Goal: Task Accomplishment & Management: Use online tool/utility

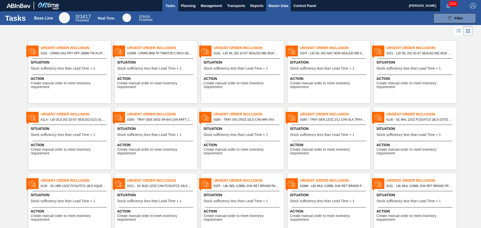
drag, startPoint x: 276, startPoint y: 3, endPoint x: 274, endPoint y: 6, distance: 3.2
click at [276, 3] on span "Master Data" at bounding box center [278, 6] width 20 height 6
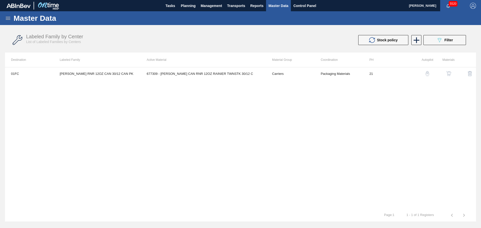
click at [5, 16] on div "Master Data" at bounding box center [240, 18] width 481 height 14
click at [7, 21] on icon at bounding box center [8, 18] width 6 height 6
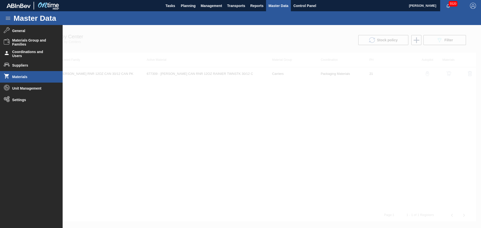
click at [31, 76] on span "Materials" at bounding box center [32, 77] width 41 height 4
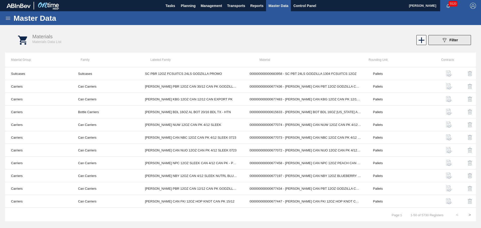
click at [457, 40] on span "Filter" at bounding box center [453, 40] width 9 height 4
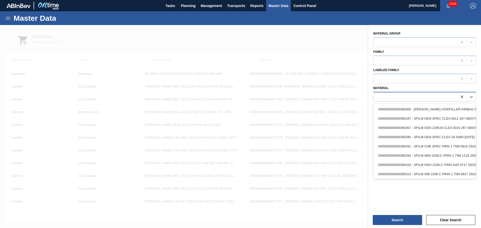
click at [393, 97] on div at bounding box center [415, 96] width 84 height 7
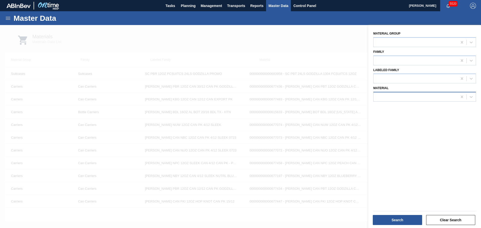
click at [411, 96] on div at bounding box center [415, 96] width 84 height 7
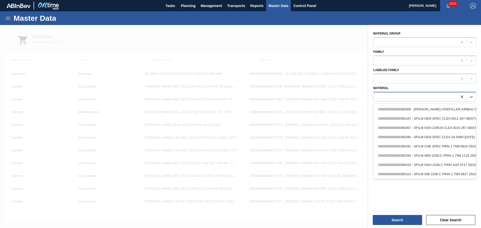
paste input "620287"
type input "620287"
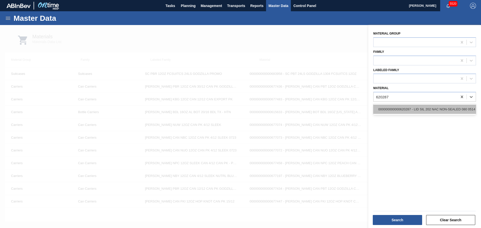
click at [406, 107] on div "000000000000620287 - LID SIL 202 NAC NON-SEALED 080 0514 SIL" at bounding box center [424, 109] width 103 height 9
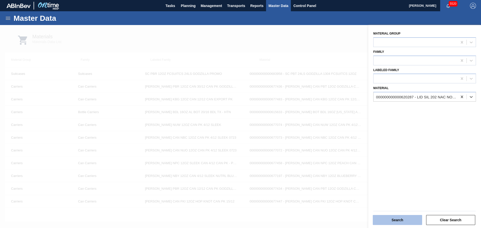
click at [406, 219] on button "Search" at bounding box center [397, 220] width 49 height 10
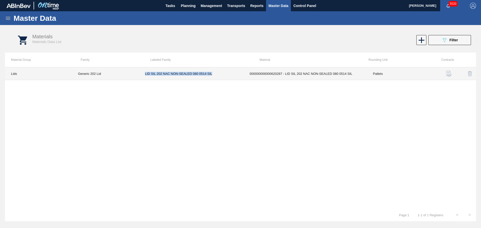
drag, startPoint x: 145, startPoint y: 73, endPoint x: 213, endPoint y: 75, distance: 68.4
click at [213, 75] on td "LID SIL 202 NAC NON-SEALED 080 0514 SIL" at bounding box center [191, 73] width 105 height 13
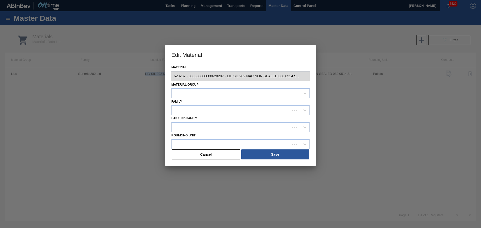
type input "620287 - 000000000000620287 - LID SIL 202 NAC NON-SEALED 080 0514 SIL"
click at [209, 156] on button "Cancel" at bounding box center [206, 154] width 68 height 10
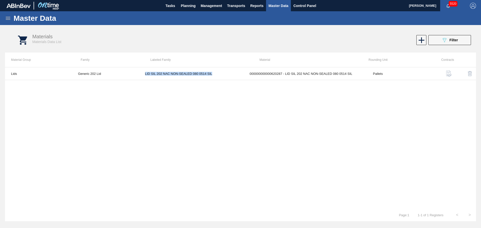
copy td "LID SIL 202 NAC NON-SEALED 080 0514 SIL"
click at [8, 17] on icon at bounding box center [8, 18] width 6 height 6
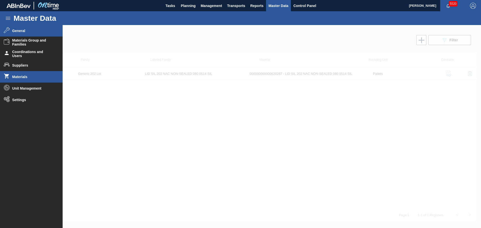
click at [21, 34] on li "General" at bounding box center [31, 31] width 63 height 12
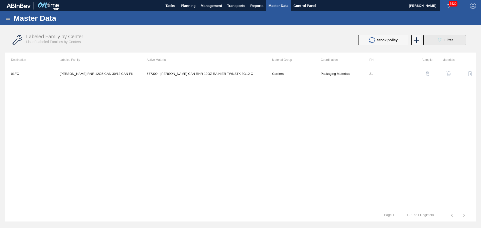
click at [445, 40] on span "Filter" at bounding box center [448, 40] width 9 height 4
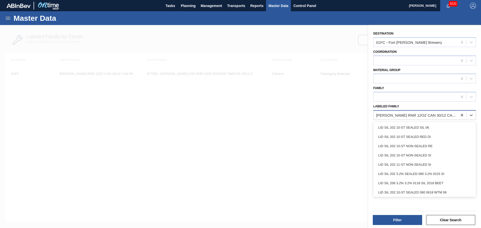
click at [442, 115] on div "[PERSON_NAME] RNR 12OZ CAN 30/12 CAN PK" at bounding box center [415, 114] width 84 height 7
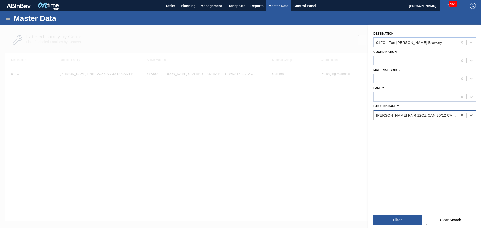
click at [446, 115] on div "[PERSON_NAME] RNR 12OZ CAN 30/12 CAN PK" at bounding box center [415, 114] width 84 height 7
click at [461, 115] on icon at bounding box center [461, 115] width 2 height 3
paste Family "LID SIL 202 NAC NON-SEALED 080 0514 SIL"
type Family "LID SIL 202 NAC NON-SEALED 080 0514 SIL"
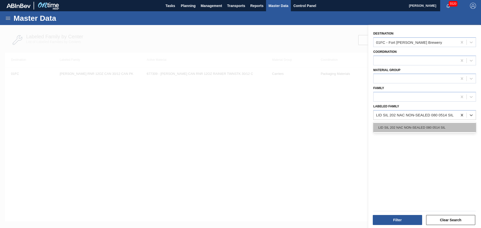
click at [416, 127] on div "LID SIL 202 NAC NON-SEALED 080 0514 SIL" at bounding box center [424, 127] width 103 height 9
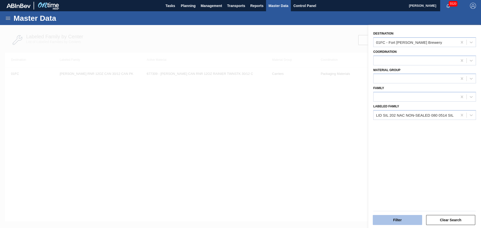
click at [401, 222] on button "Filter" at bounding box center [397, 220] width 49 height 10
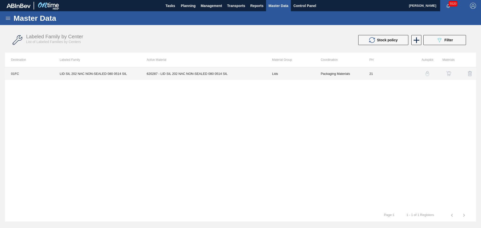
click at [201, 72] on td "620287 - LID SIL 202 NAC NON-SEALED 080 0514 SIL" at bounding box center [203, 73] width 125 height 13
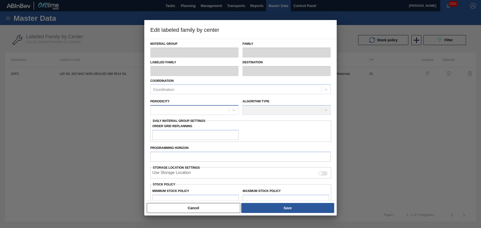
type input "Lids"
type input "Generic 202 Lid"
type input "LID SIL 202 NAC NON-SEALED 080 0514 SIL"
type input "01FC - Fort [PERSON_NAME] Brewery"
type input "0"
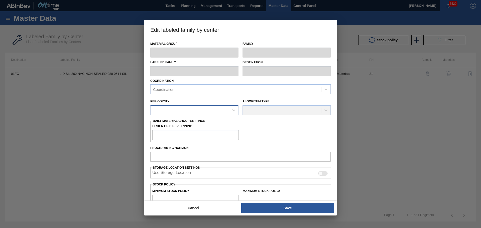
type input "21"
type input "2,921,204"
type input "26,773,848"
type input "33"
type input "10,792,577"
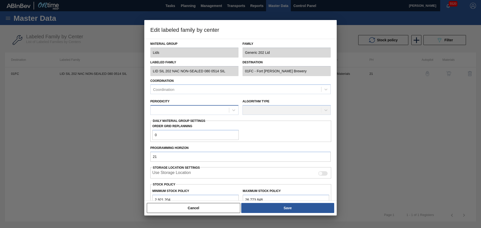
checkbox input "true"
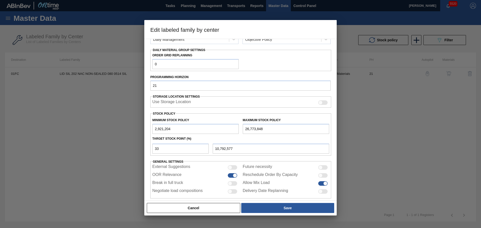
scroll to position [79, 0]
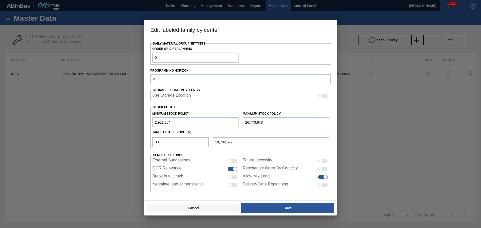
click at [223, 209] on button "Cancel" at bounding box center [193, 208] width 93 height 10
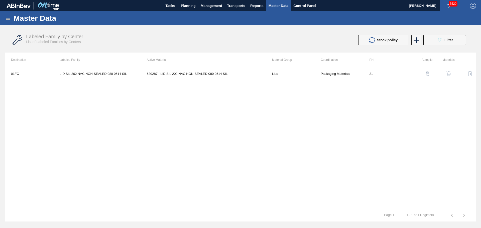
click at [448, 71] on img "button" at bounding box center [448, 73] width 5 height 5
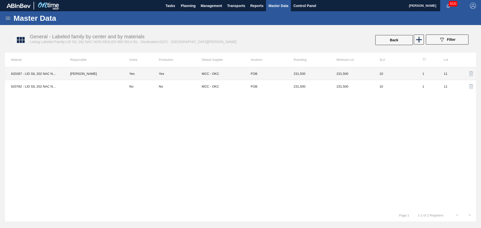
click at [240, 72] on td "MCC - OKC" at bounding box center [223, 73] width 43 height 13
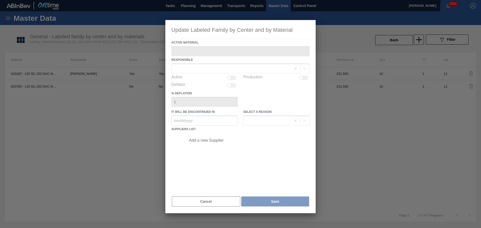
type Material "620287 - LID SIL 202 NAC NON-SEALED 080 0514 SIL"
checkbox input "true"
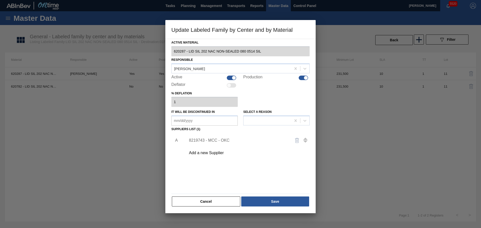
click at [221, 139] on div "8219743 - MCC - OKC" at bounding box center [238, 140] width 98 height 5
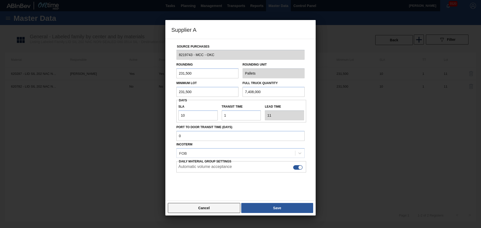
click at [226, 209] on button "Cancel" at bounding box center [204, 208] width 72 height 10
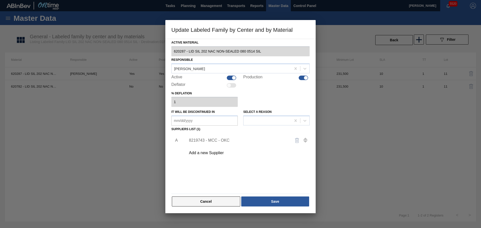
click at [227, 204] on button "Cancel" at bounding box center [206, 202] width 68 height 10
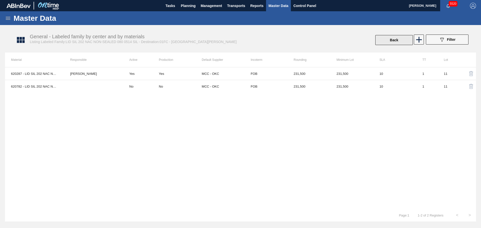
click at [386, 41] on button "Back" at bounding box center [394, 40] width 38 height 10
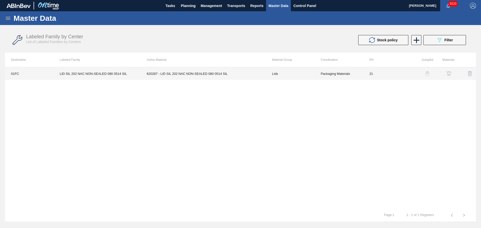
click at [220, 74] on td "620287 - LID SIL 202 NAC NON-SEALED 080 0514 SIL" at bounding box center [203, 73] width 125 height 13
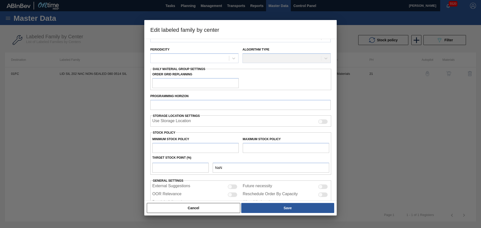
type input "Lids"
type input "Generic 202 Lid"
type input "LID SIL 202 NAC NON-SEALED 080 0514 SIL"
type input "01FC - Fort [PERSON_NAME] Brewery"
type input "0"
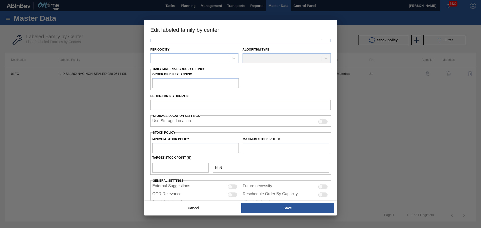
type input "21"
type input "2,921,204"
type input "26,773,848"
type input "33"
type input "10,792,577"
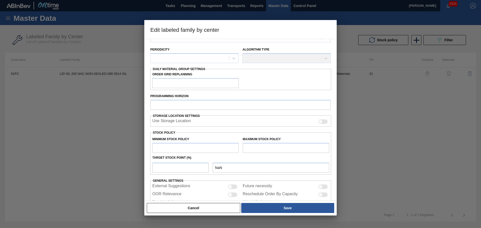
checkbox input "true"
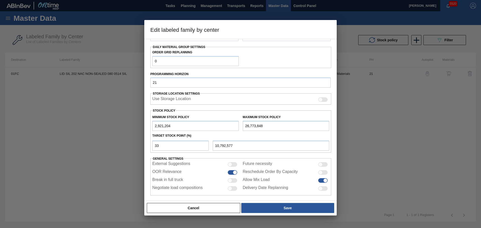
scroll to position [79, 0]
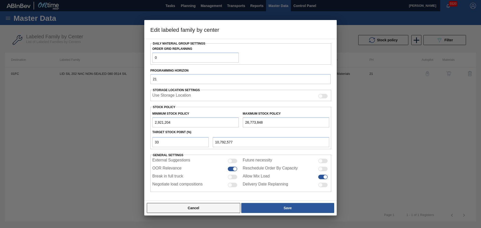
click at [218, 208] on button "Cancel" at bounding box center [193, 208] width 93 height 10
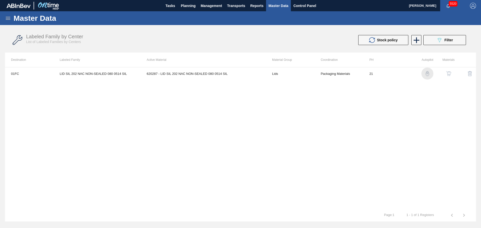
click at [428, 73] on img "button" at bounding box center [427, 73] width 5 height 5
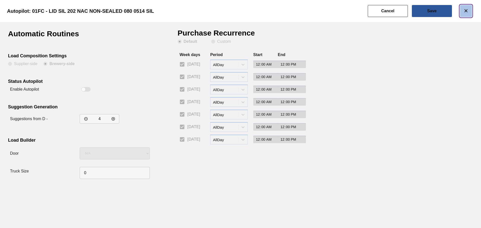
click at [470, 11] on button "botão de ícone" at bounding box center [466, 11] width 12 height 12
